Goal: Book appointment/travel/reservation

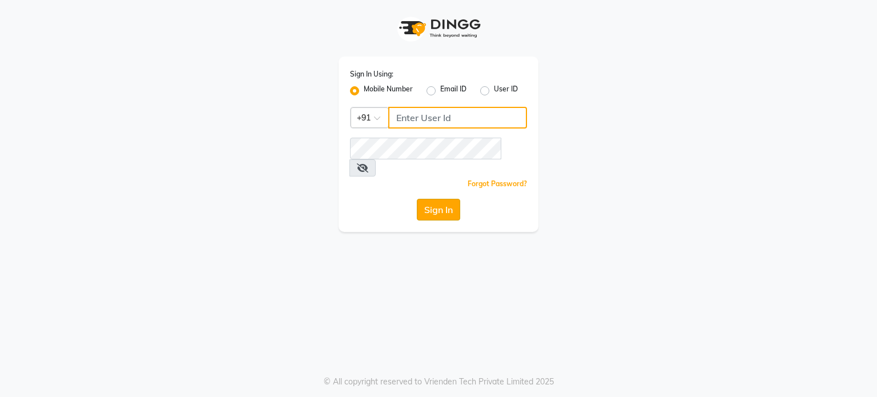
type input "7447599924"
click at [434, 199] on button "Sign In" at bounding box center [438, 210] width 43 height 22
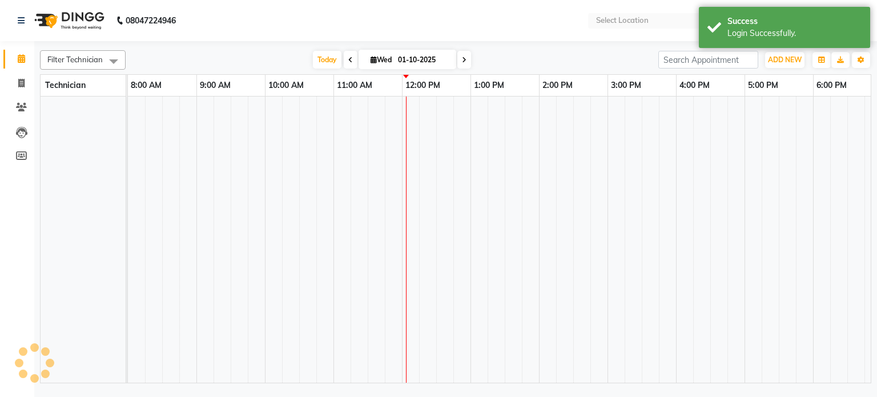
select select "en"
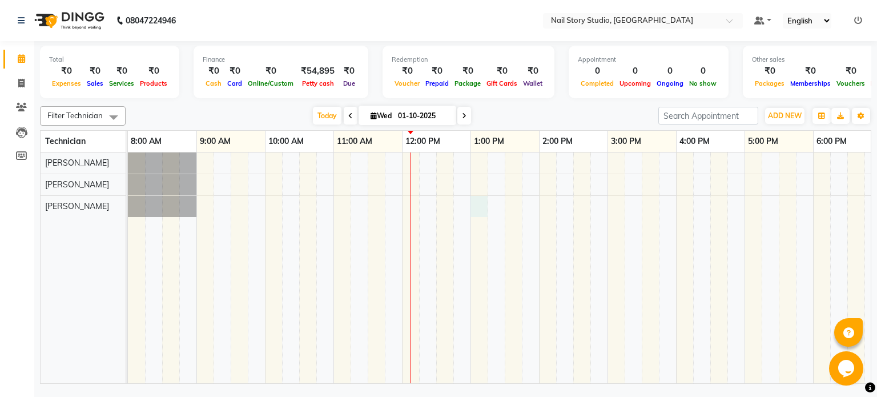
click at [477, 202] on div at bounding box center [573, 267] width 891 height 231
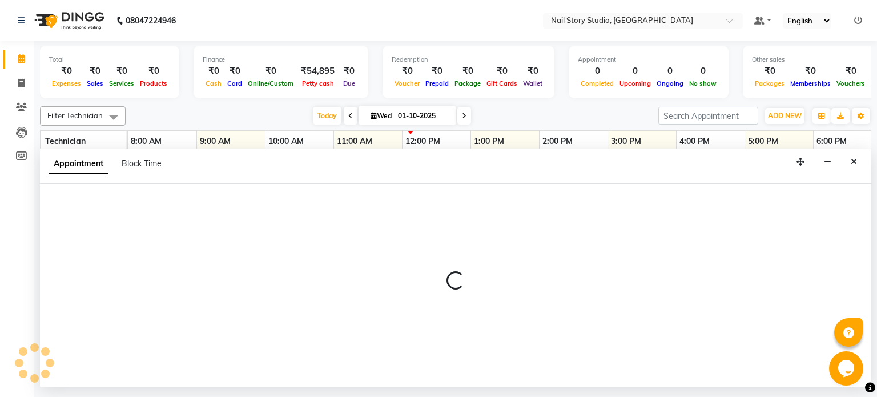
select select "88038"
select select "780"
select select "tentative"
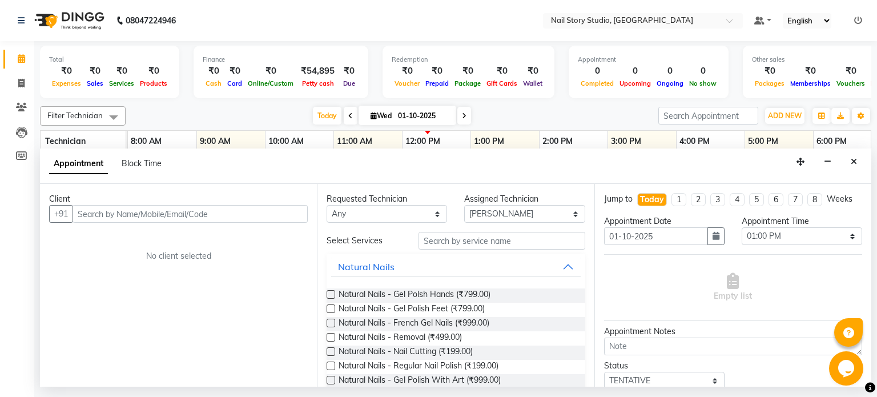
click at [232, 211] on input "text" at bounding box center [190, 214] width 235 height 18
type input "c"
type input "7447442855"
click at [294, 214] on span "Add Client" at bounding box center [284, 213] width 38 height 10
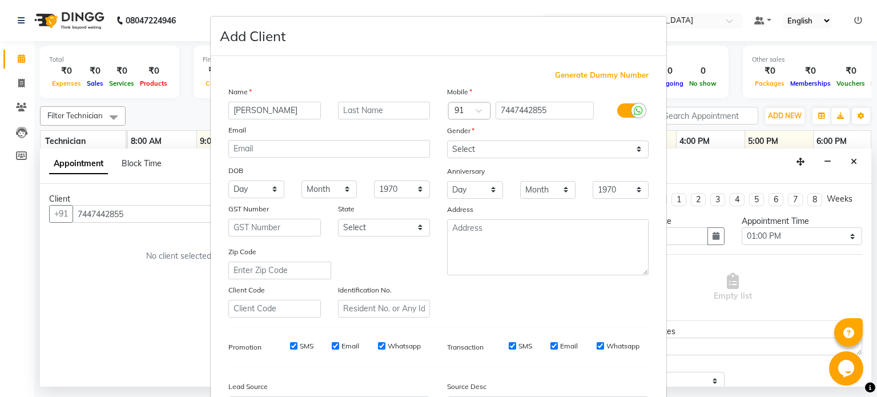
type input "[PERSON_NAME]"
click at [353, 107] on input "text" at bounding box center [384, 111] width 92 height 18
type input "matte"
click at [496, 145] on select "Select [DEMOGRAPHIC_DATA] [DEMOGRAPHIC_DATA] Other Prefer Not To Say" at bounding box center [548, 149] width 202 height 18
select select "[DEMOGRAPHIC_DATA]"
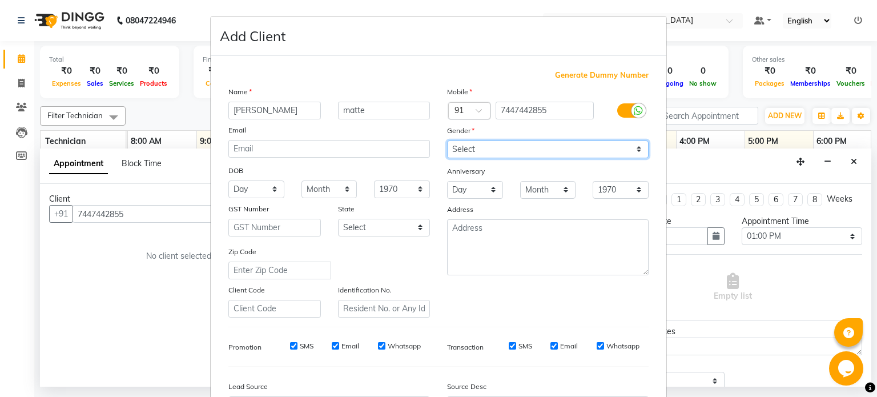
click at [447, 141] on select "Select [DEMOGRAPHIC_DATA] [DEMOGRAPHIC_DATA] Other Prefer Not To Say" at bounding box center [548, 149] width 202 height 18
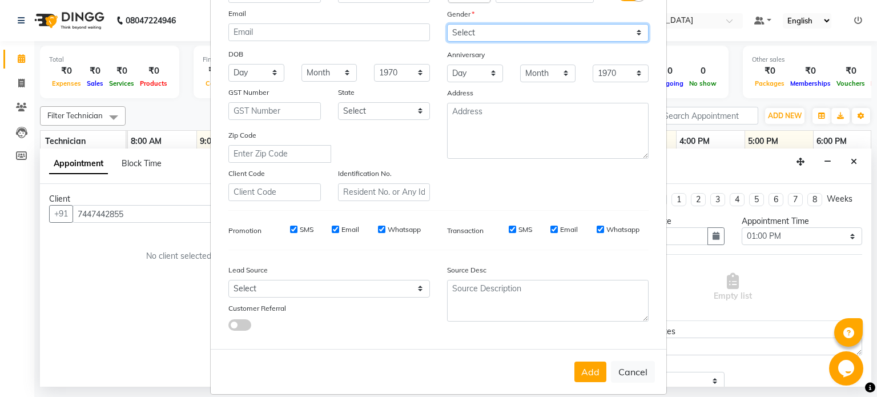
scroll to position [135, 0]
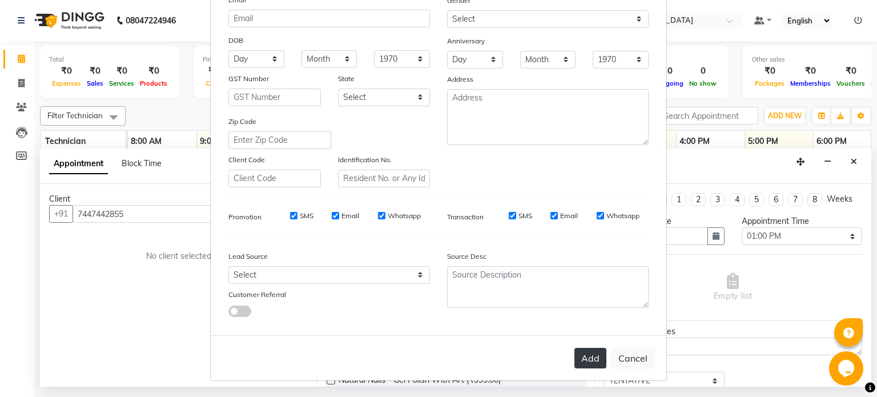
click at [585, 363] on button "Add" at bounding box center [590, 358] width 32 height 21
type input "74******55"
select select
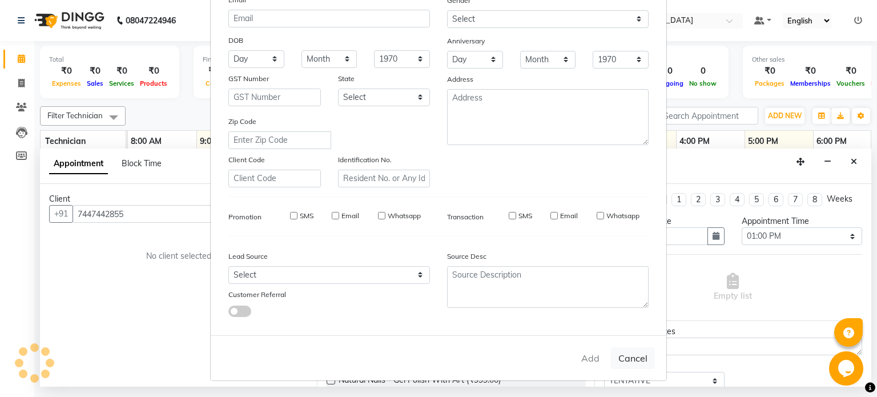
select select
checkbox input "false"
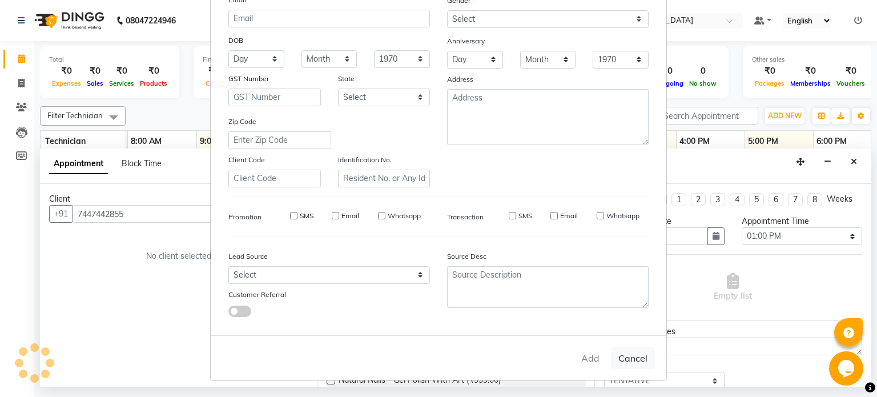
checkbox input "false"
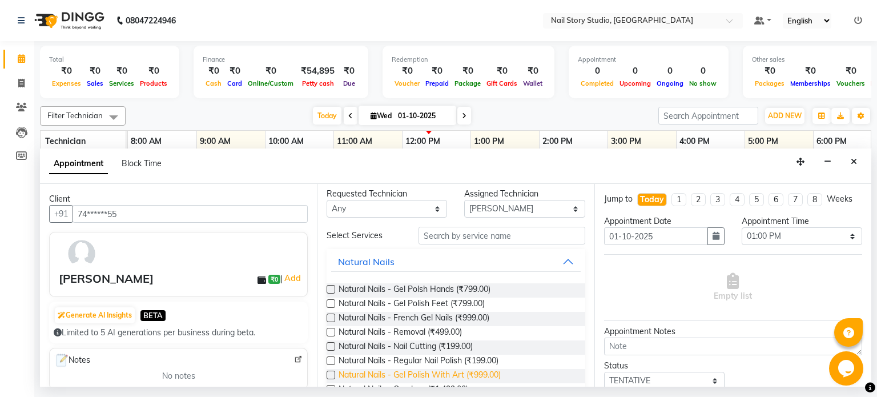
scroll to position [5, 0]
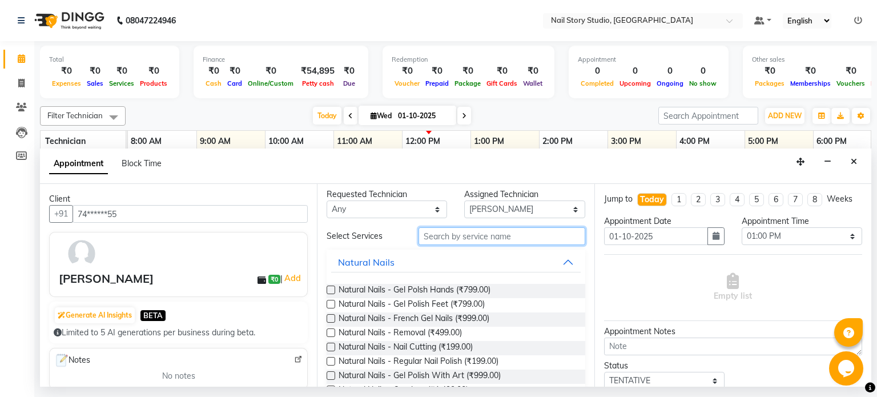
click at [482, 238] on input "text" at bounding box center [502, 236] width 167 height 18
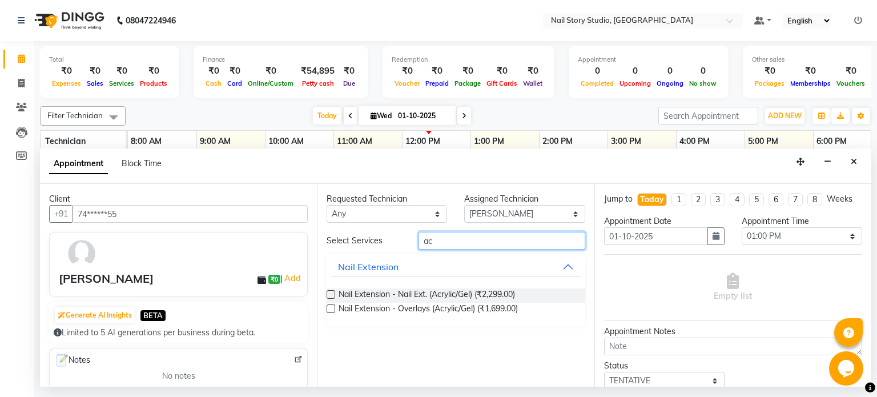
scroll to position [0, 0]
type input "acr"
click at [328, 294] on label at bounding box center [331, 294] width 9 height 9
click at [328, 294] on input "checkbox" at bounding box center [330, 295] width 7 height 7
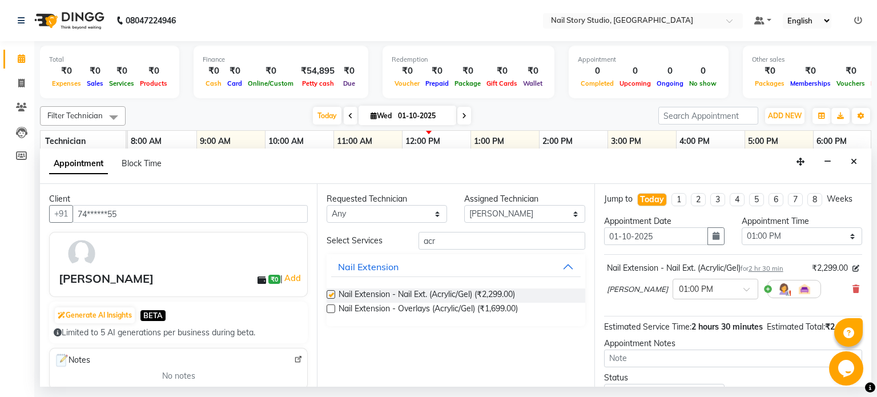
checkbox input "false"
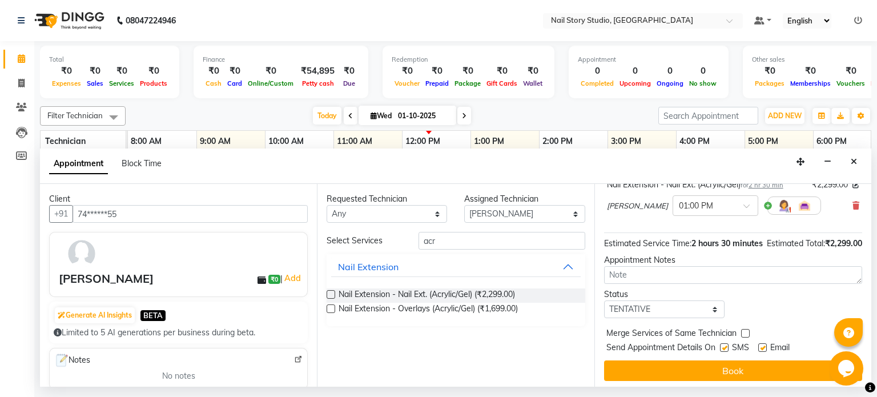
scroll to position [98, 0]
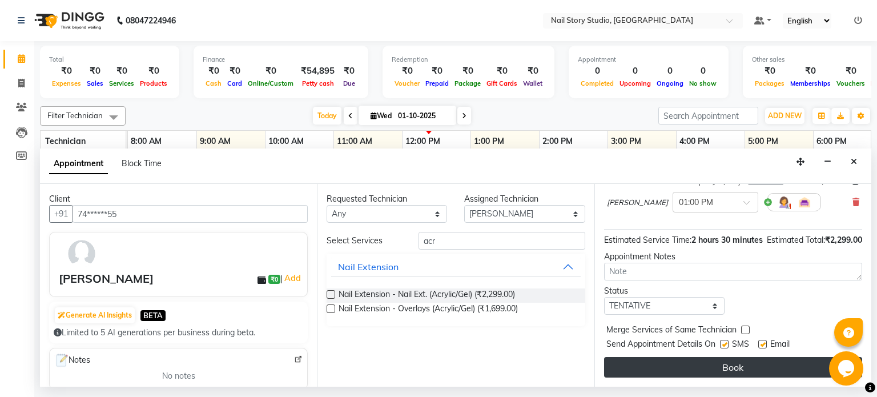
click at [722, 363] on button "Book" at bounding box center [733, 367] width 258 height 21
